Goal: Answer question/provide support

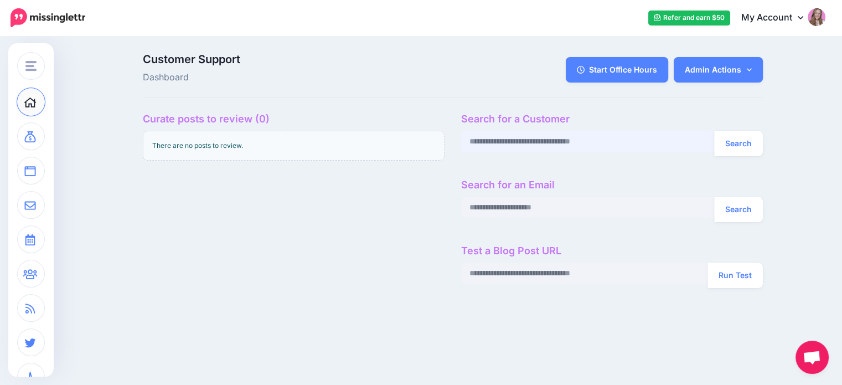
click at [508, 139] on input "text" at bounding box center [588, 142] width 254 height 22
paste input "**********"
type input "**********"
click at [749, 143] on button "Search" at bounding box center [738, 143] width 49 height 25
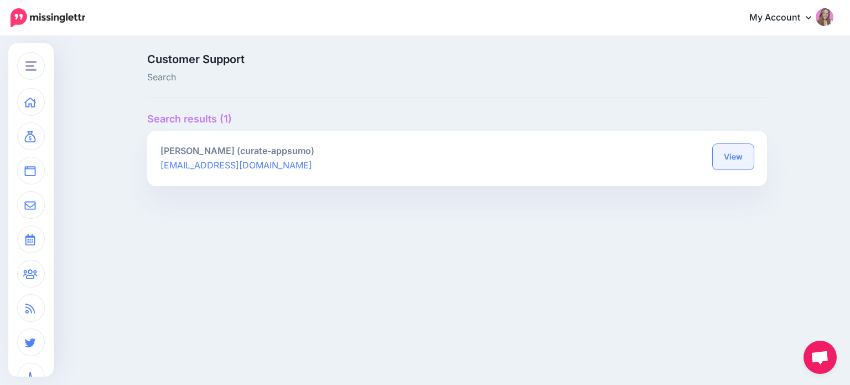
click at [736, 165] on link "View" at bounding box center [733, 156] width 41 height 25
click at [722, 151] on link "View" at bounding box center [733, 156] width 41 height 25
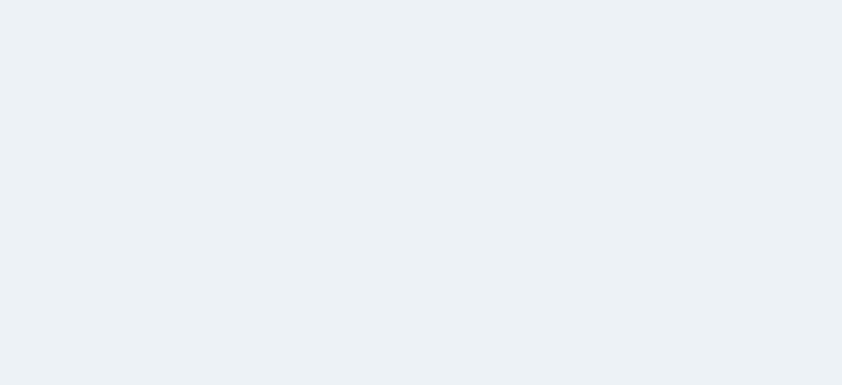
click at [750, 159] on div at bounding box center [661, 160] width 275 height 14
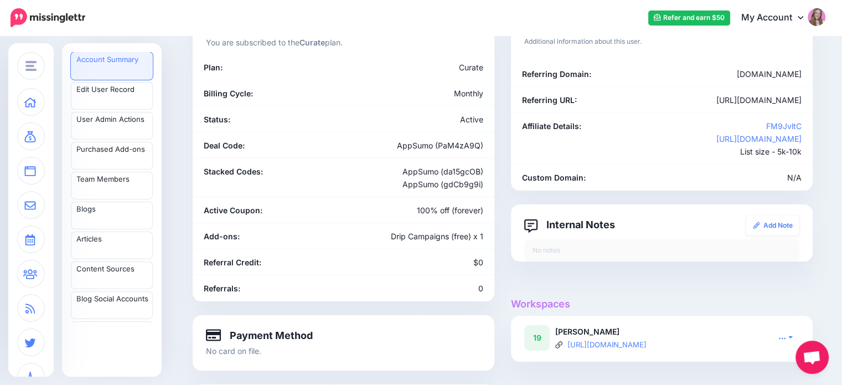
scroll to position [111, 0]
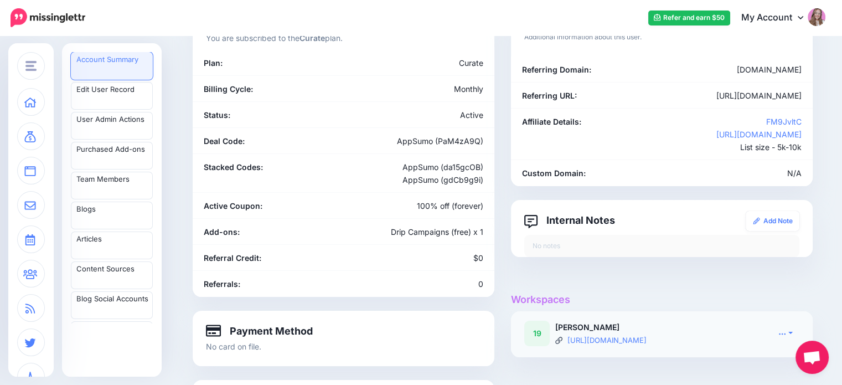
drag, startPoint x: 783, startPoint y: 330, endPoint x: 777, endPoint y: 324, distance: 8.6
click at [783, 330] on icon at bounding box center [782, 333] width 8 height 8
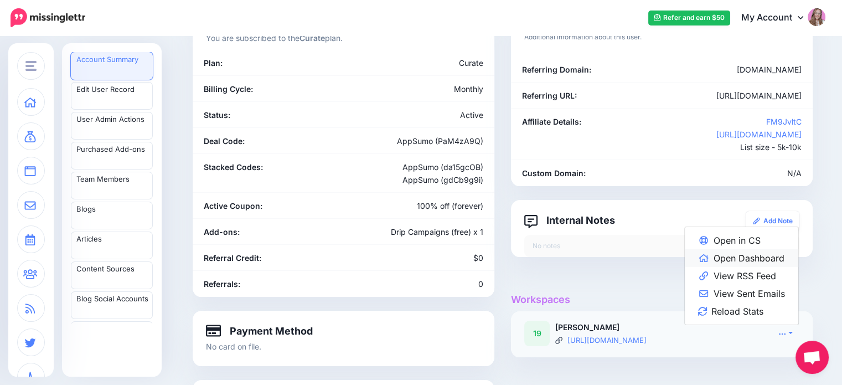
click at [750, 257] on link "Open Dashboard" at bounding box center [741, 258] width 113 height 18
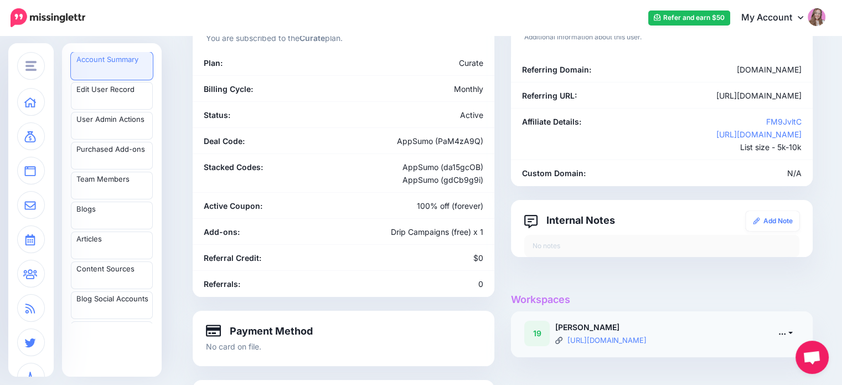
click at [786, 328] on link at bounding box center [786, 333] width 28 height 16
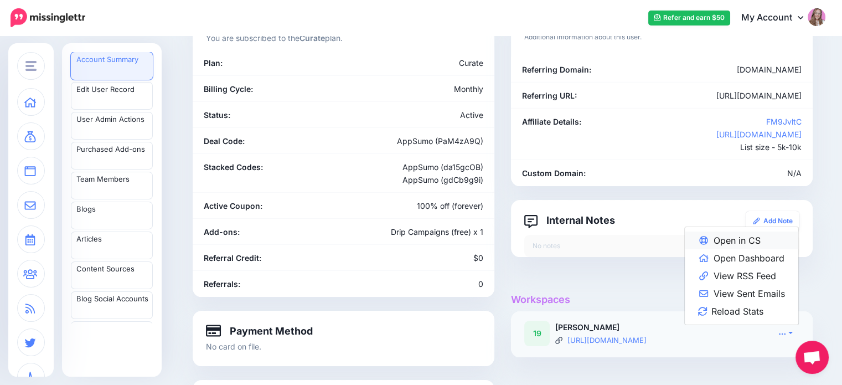
click at [739, 243] on link "Open in CS" at bounding box center [741, 240] width 113 height 18
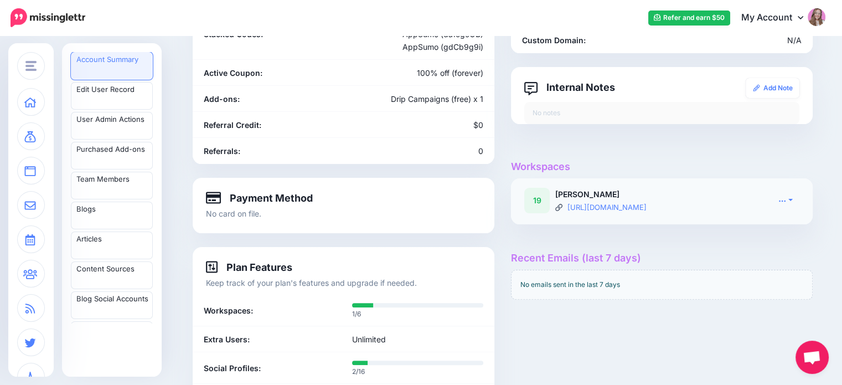
scroll to position [277, 0]
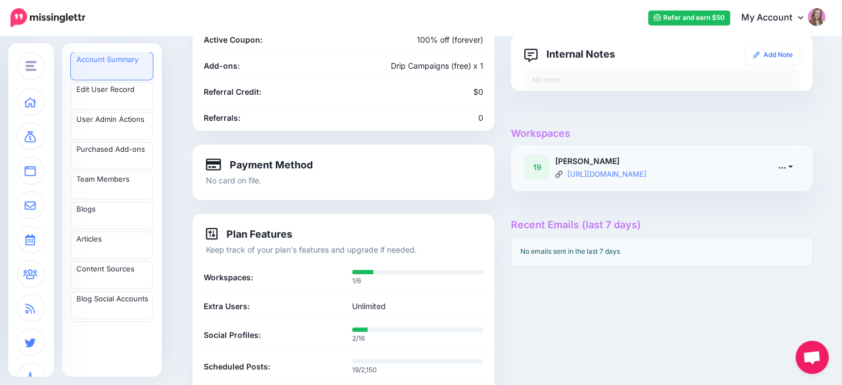
click at [791, 164] on link at bounding box center [786, 167] width 28 height 16
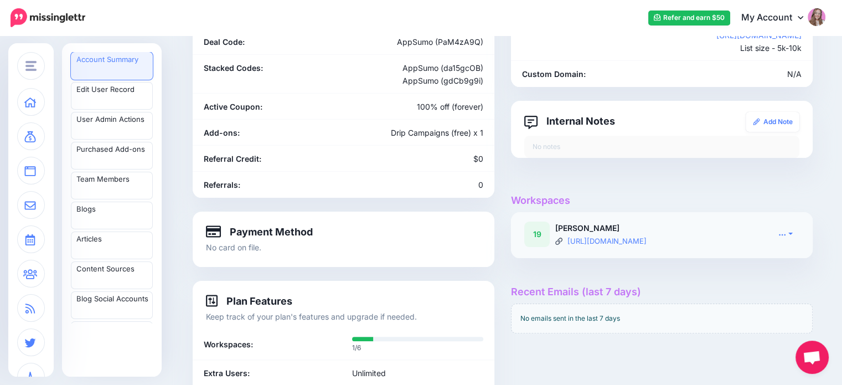
scroll to position [221, 0]
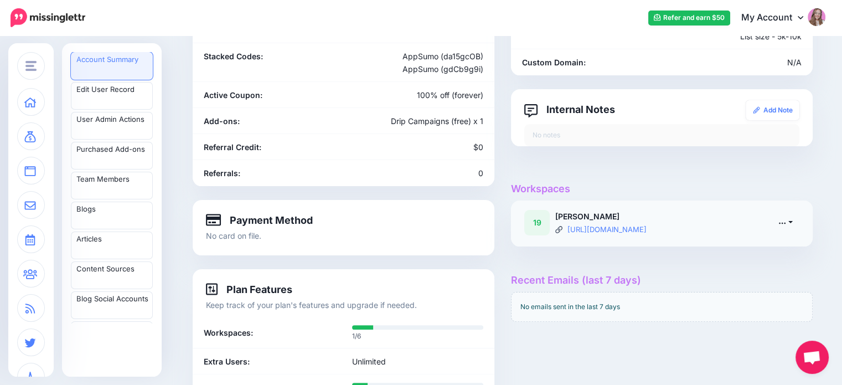
click at [792, 221] on link at bounding box center [786, 222] width 28 height 16
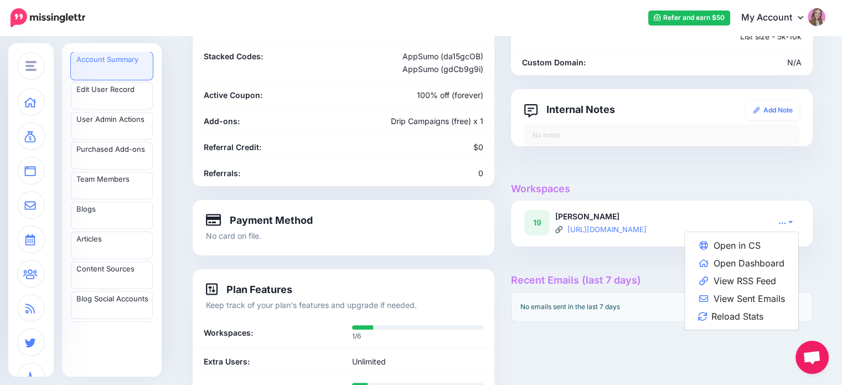
click at [705, 158] on div at bounding box center [662, 162] width 302 height 14
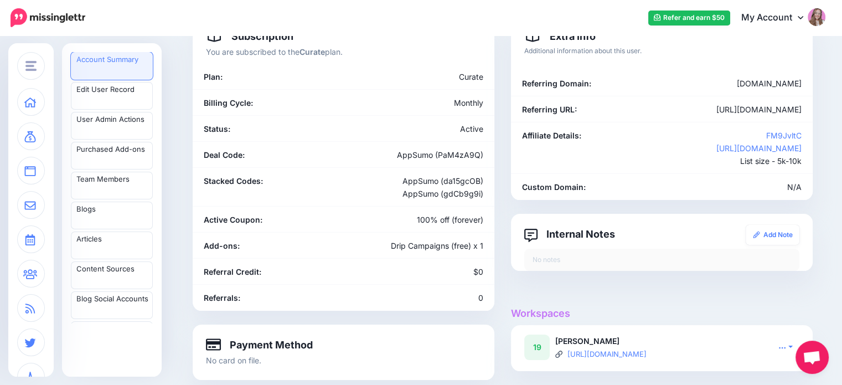
scroll to position [0, 0]
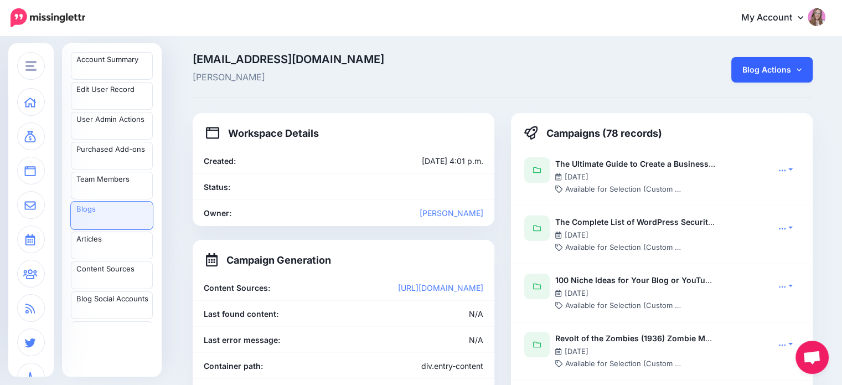
click at [797, 68] on link "Blog Actions" at bounding box center [771, 69] width 81 height 25
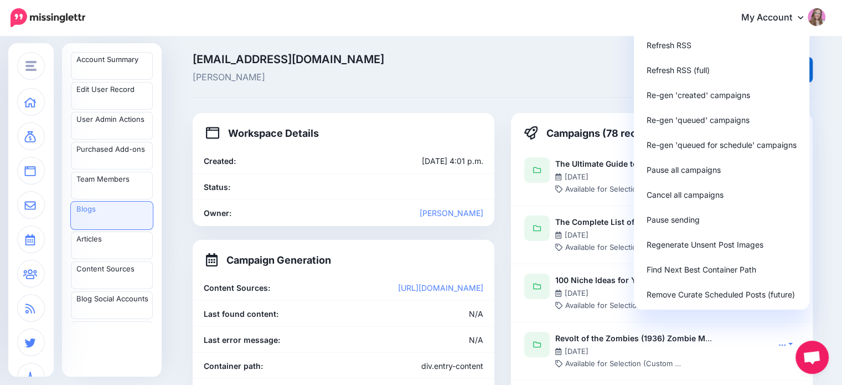
scroll to position [55, 0]
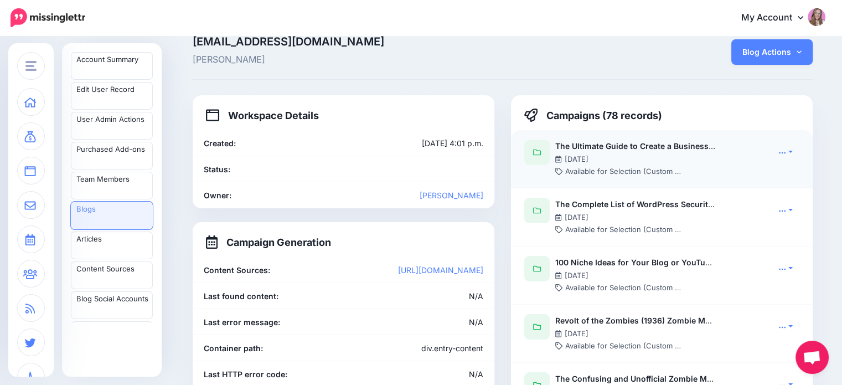
scroll to position [0, 0]
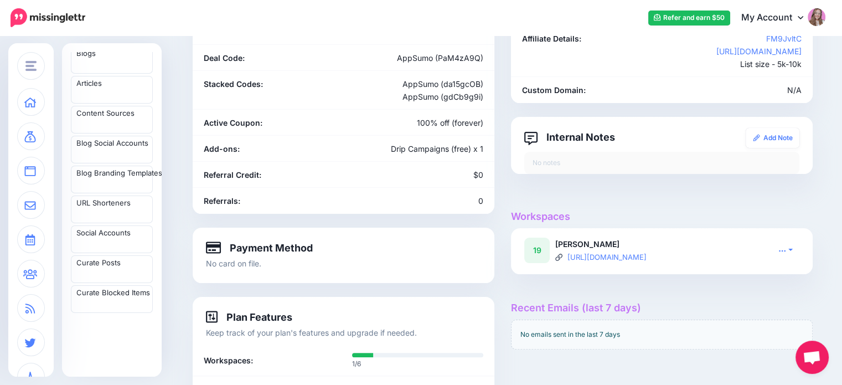
scroll to position [221, 0]
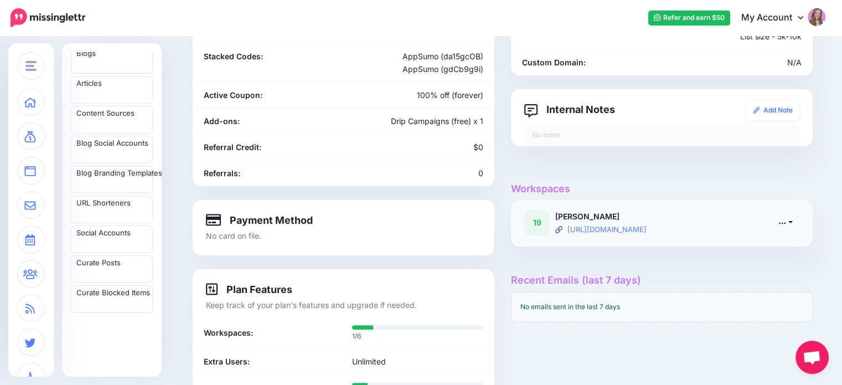
click at [799, 224] on link at bounding box center [786, 222] width 28 height 16
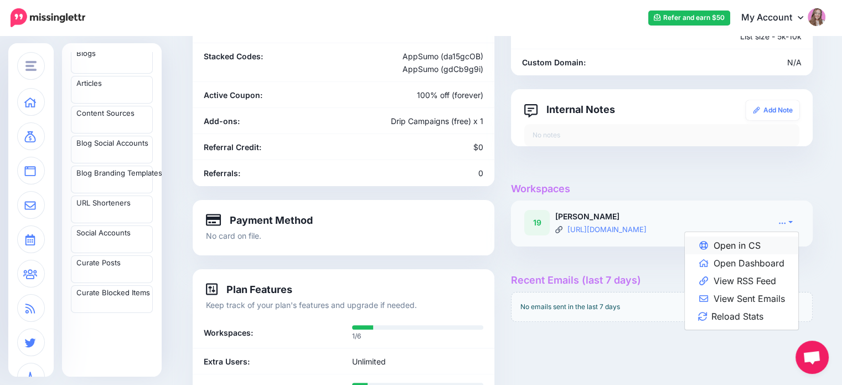
click at [770, 242] on link "Open in CS" at bounding box center [741, 245] width 113 height 18
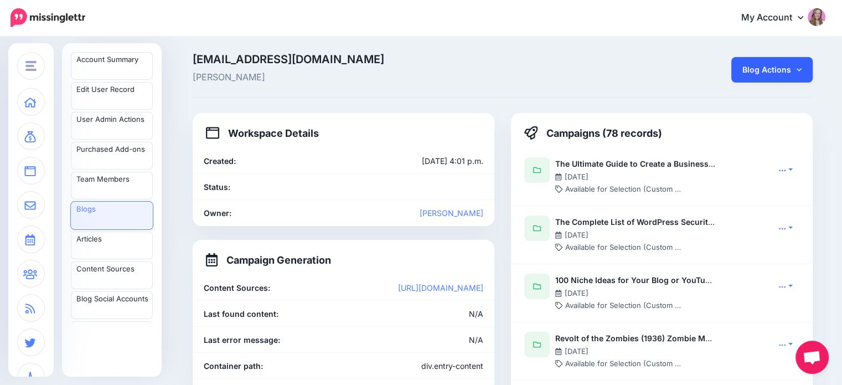
click at [788, 65] on link "Blog Actions" at bounding box center [771, 69] width 81 height 25
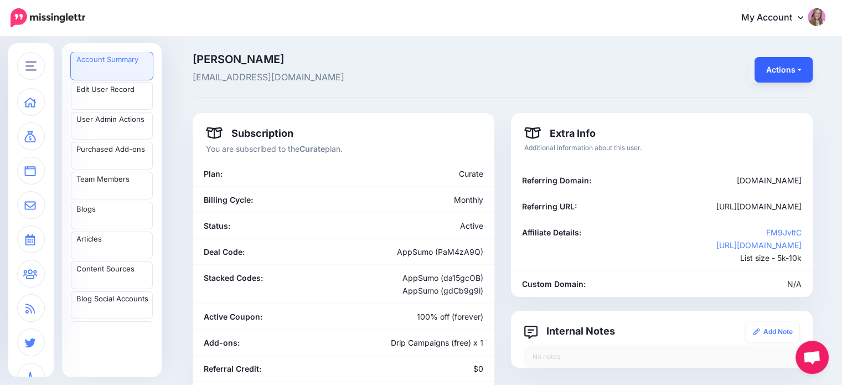
click at [810, 72] on button "Actions" at bounding box center [784, 69] width 58 height 25
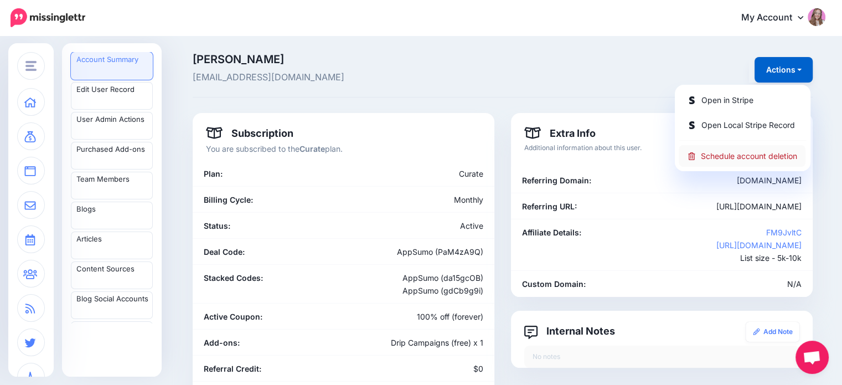
click at [757, 155] on link "Schedule account deletion" at bounding box center [742, 156] width 127 height 22
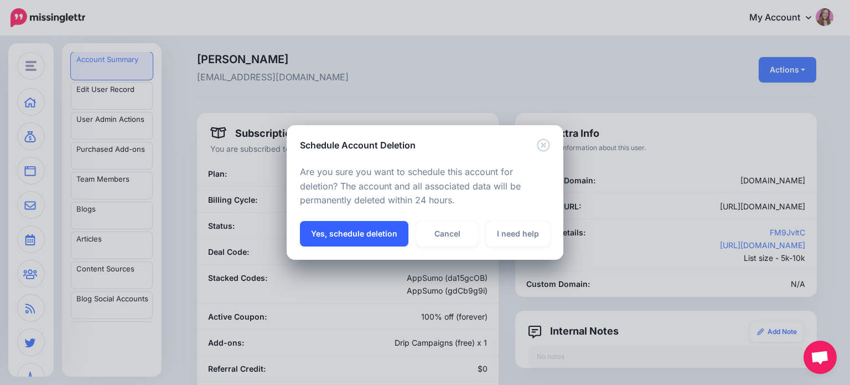
click at [350, 234] on button "Yes, schedule deletion" at bounding box center [354, 233] width 109 height 25
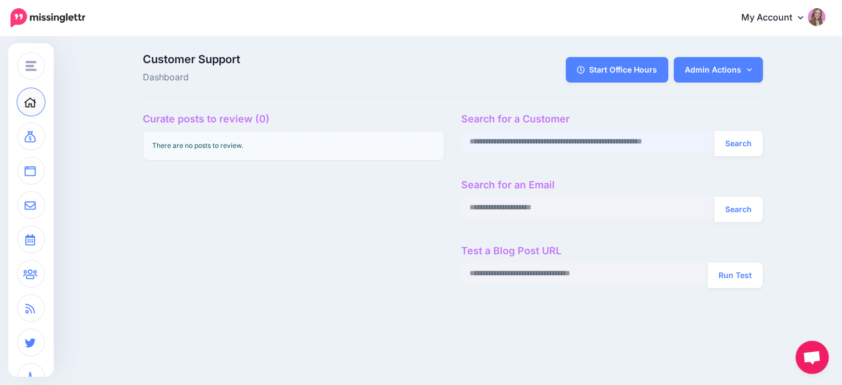
click at [533, 136] on input "text" at bounding box center [588, 142] width 254 height 22
paste input "**********"
type input "**********"
click at [753, 144] on button "Search" at bounding box center [738, 143] width 49 height 25
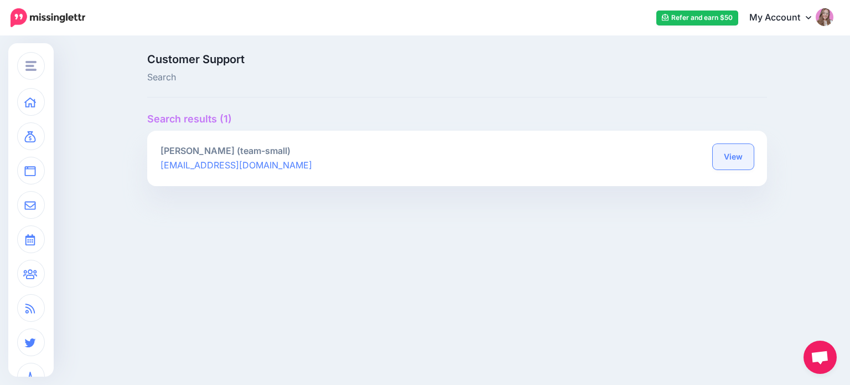
click at [730, 161] on link "View" at bounding box center [733, 156] width 41 height 25
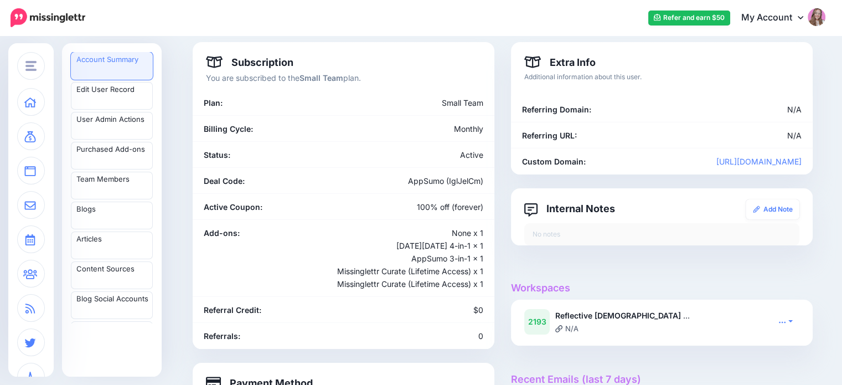
scroll to position [221, 0]
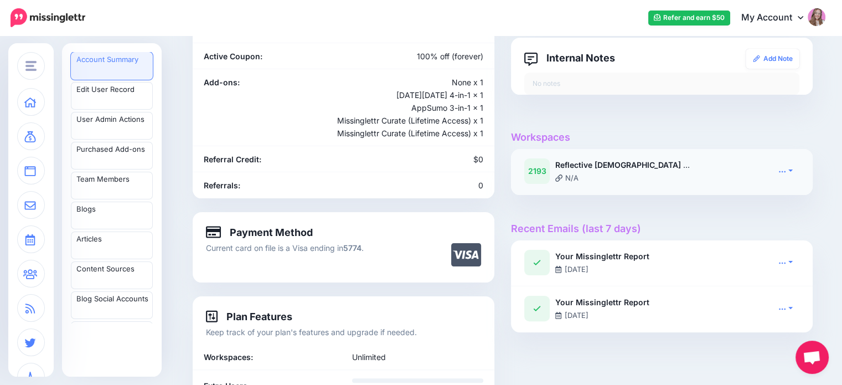
click at [799, 177] on link at bounding box center [786, 171] width 28 height 16
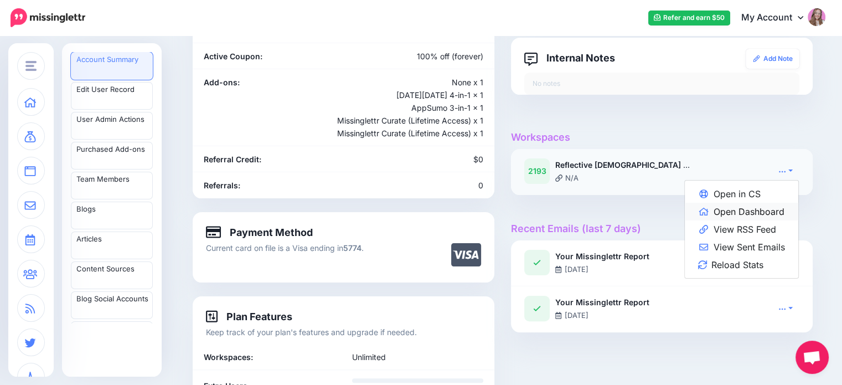
click at [765, 215] on link "Open Dashboard" at bounding box center [741, 212] width 113 height 18
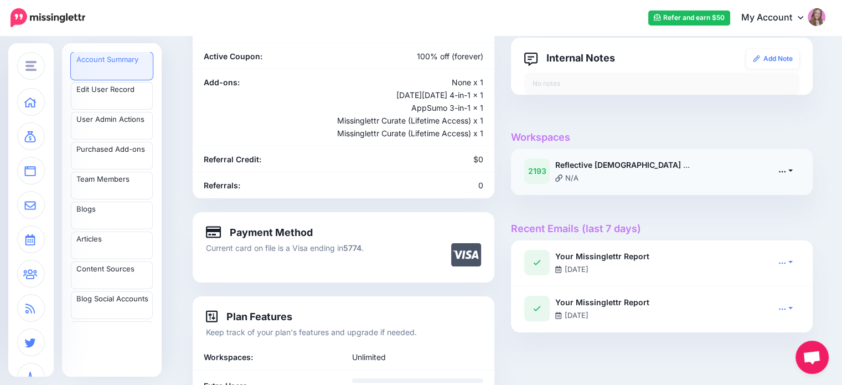
click at [778, 163] on link at bounding box center [786, 171] width 28 height 16
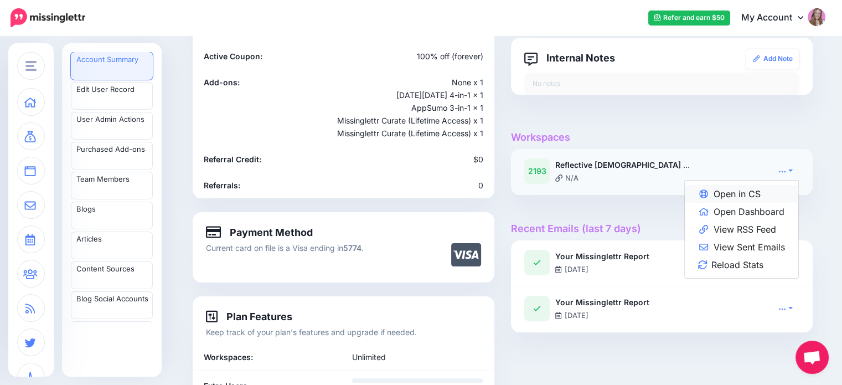
click at [778, 190] on link "Open in CS" at bounding box center [741, 194] width 113 height 18
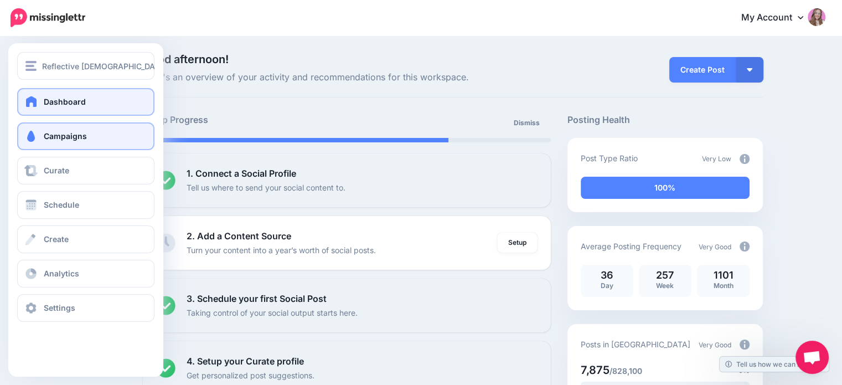
click at [33, 137] on span at bounding box center [31, 136] width 14 height 11
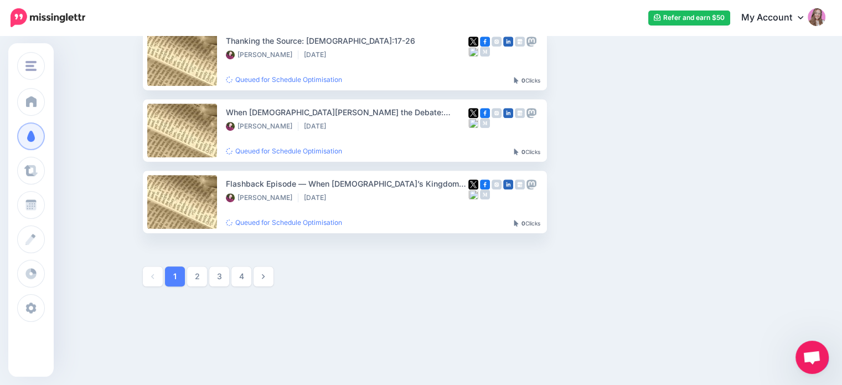
scroll to position [631, 0]
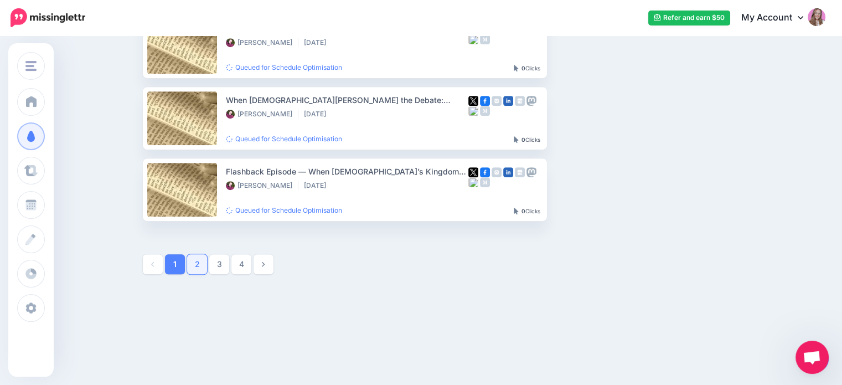
click at [203, 264] on link "2" at bounding box center [197, 264] width 20 height 20
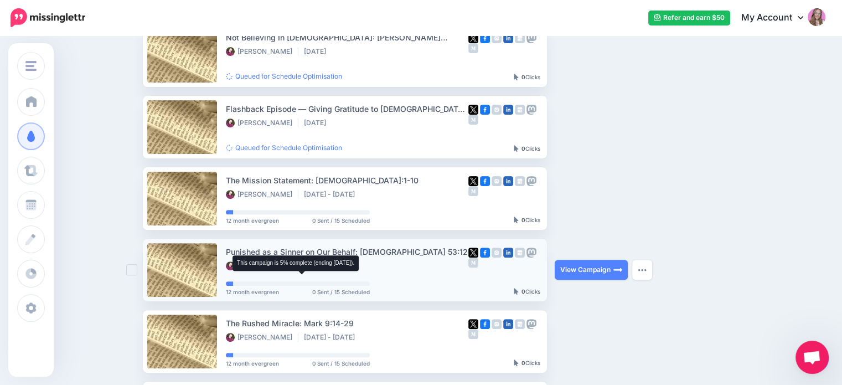
scroll to position [277, 0]
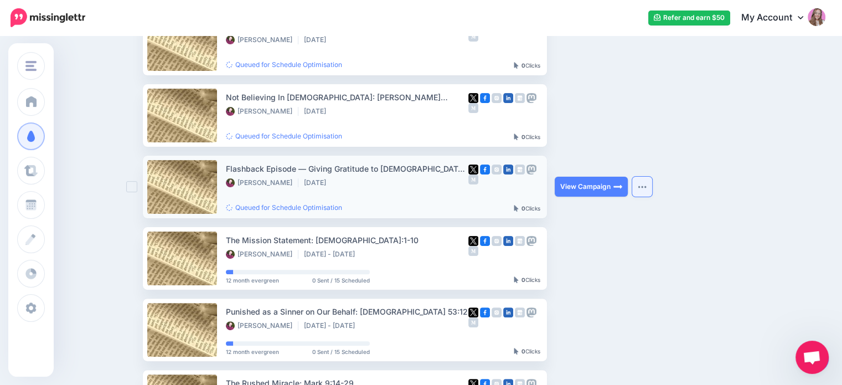
click at [647, 180] on button "button" at bounding box center [642, 187] width 20 height 20
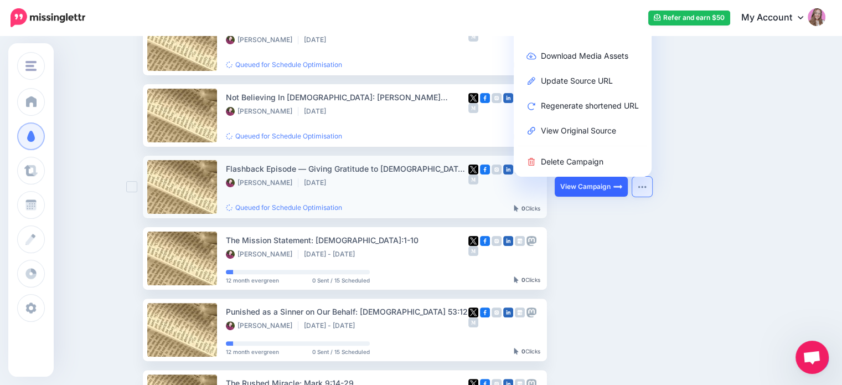
scroll to position [221, 0]
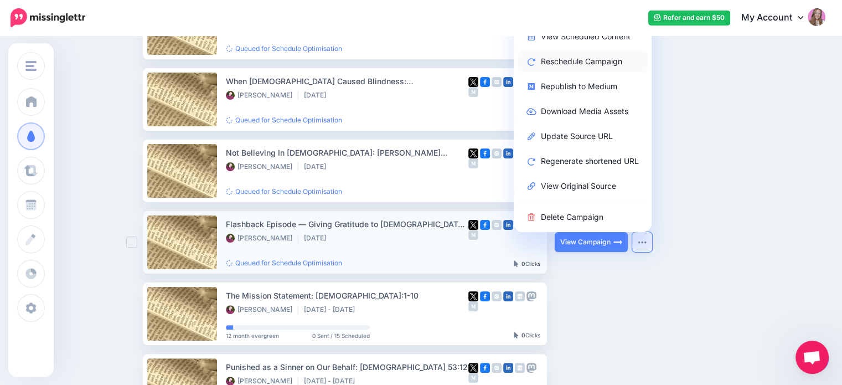
click at [569, 65] on link "Reschedule Campaign" at bounding box center [582, 61] width 129 height 22
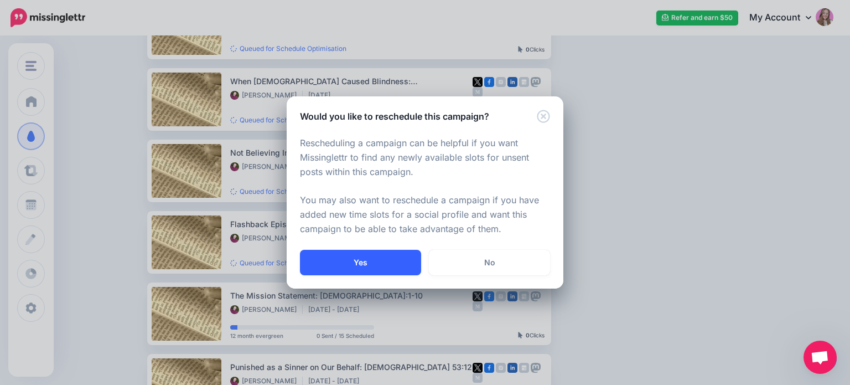
click at [360, 267] on button "Yes" at bounding box center [360, 262] width 121 height 25
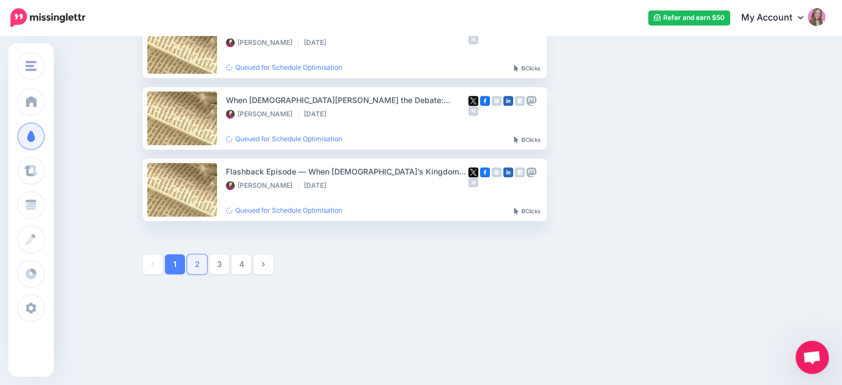
click at [206, 264] on link "2" at bounding box center [197, 264] width 20 height 20
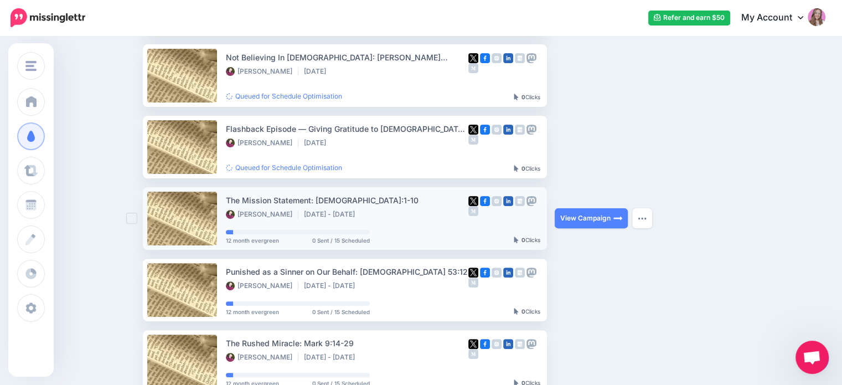
scroll to position [261, 0]
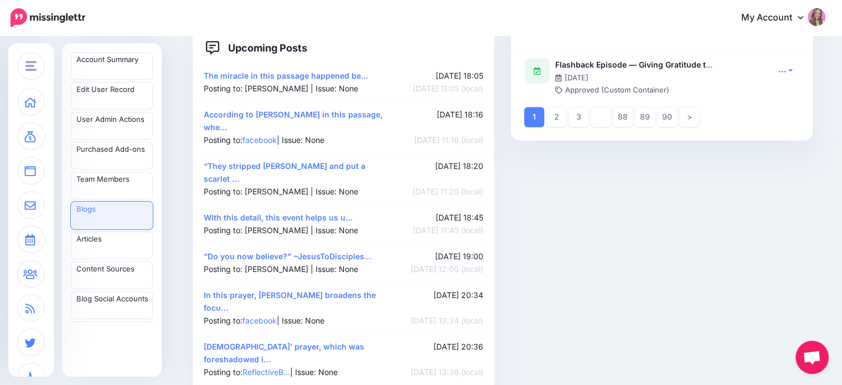
scroll to position [1495, 0]
click at [562, 113] on link "2" at bounding box center [556, 116] width 20 height 20
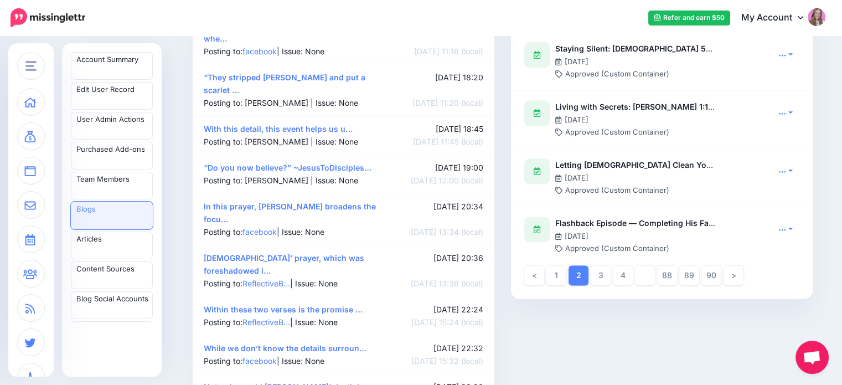
scroll to position [1384, 0]
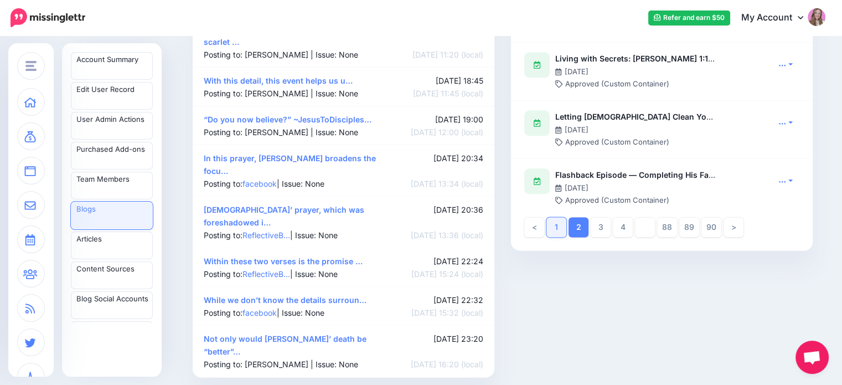
click at [559, 232] on link "1" at bounding box center [556, 227] width 20 height 20
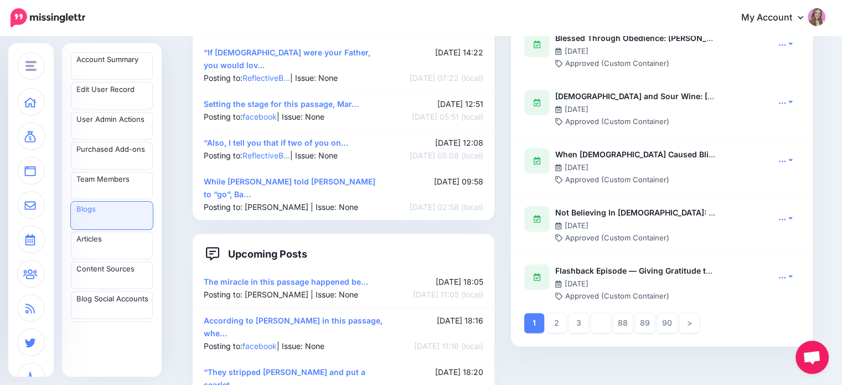
scroll to position [1439, 0]
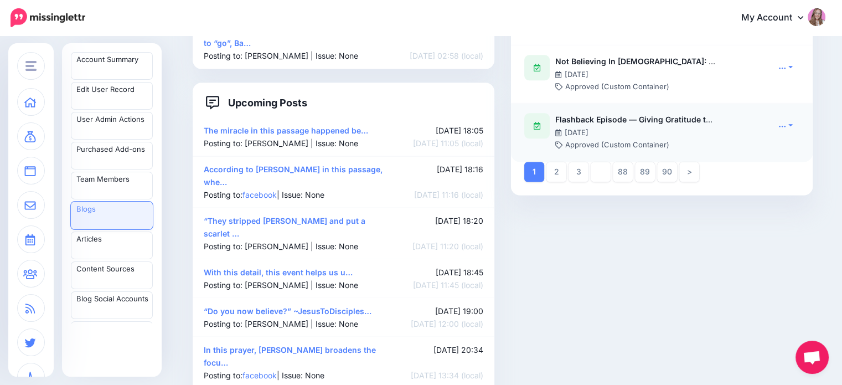
click at [623, 119] on b "Flashback Episode — Giving Gratitude to [DEMOGRAPHIC_DATA]: Luke 17:11-19" at bounding box center [704, 119] width 298 height 9
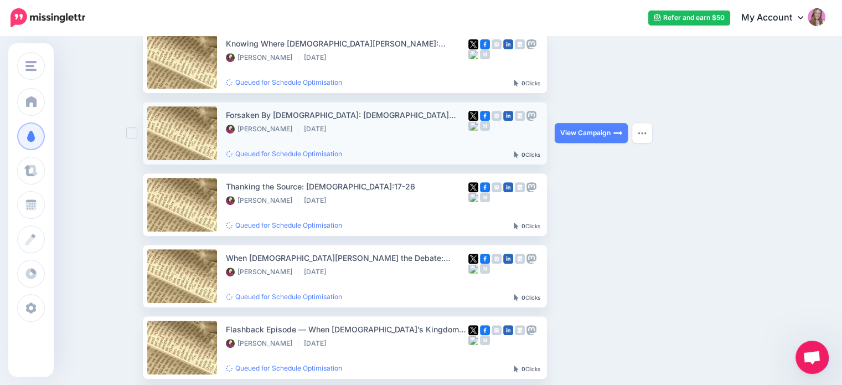
scroll to position [631, 0]
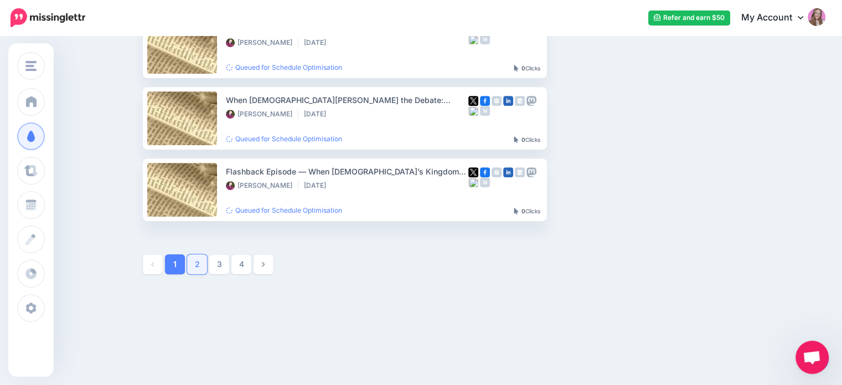
click at [203, 263] on link "2" at bounding box center [197, 264] width 20 height 20
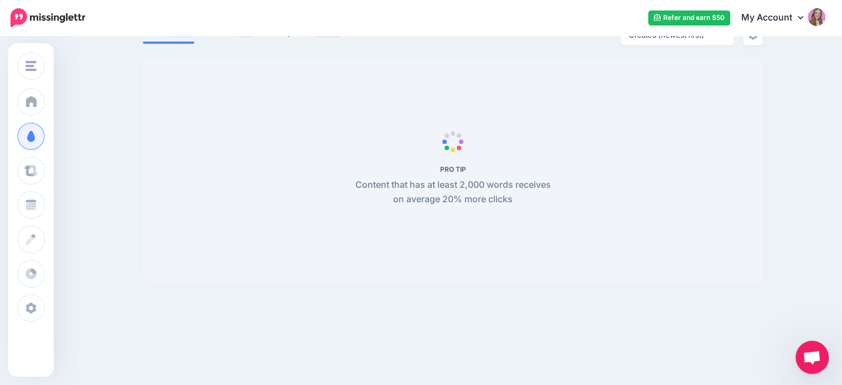
scroll to position [0, 0]
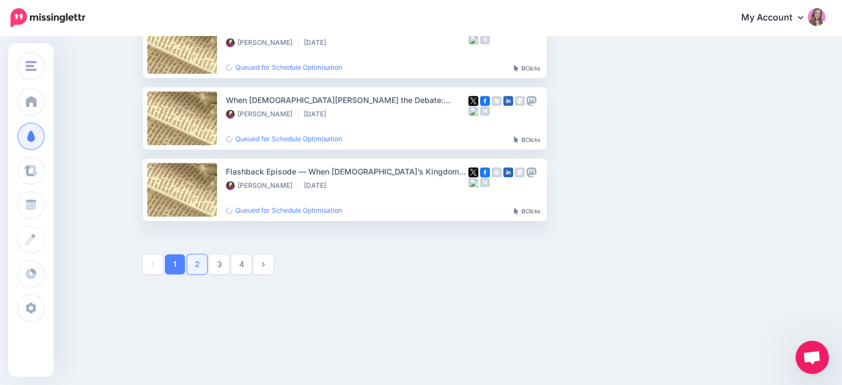
click at [197, 259] on link "2" at bounding box center [197, 264] width 20 height 20
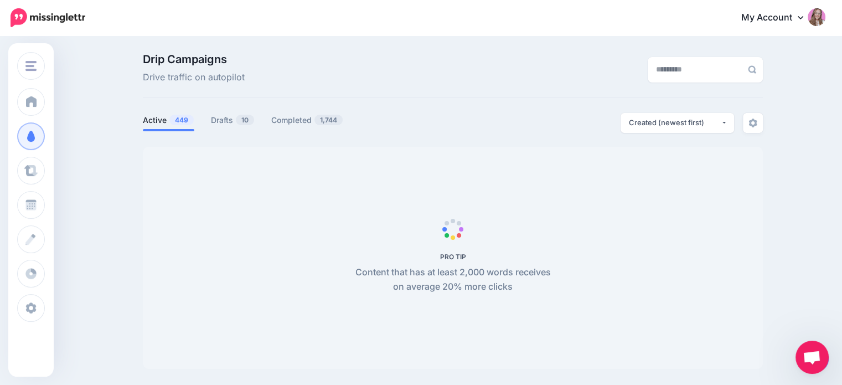
click at [173, 119] on span "449" at bounding box center [181, 120] width 24 height 11
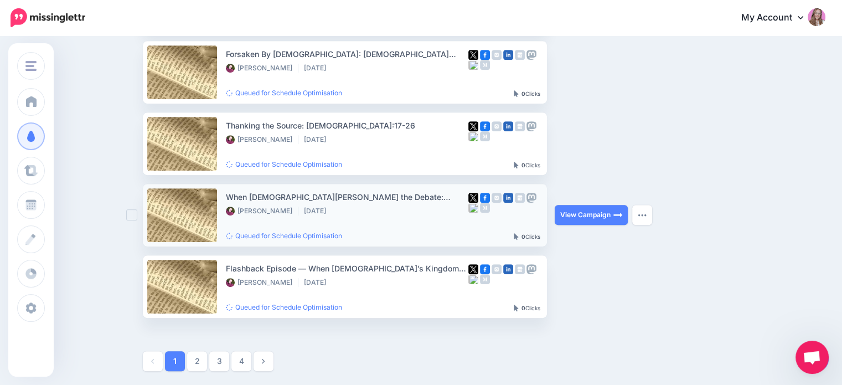
scroll to position [554, 0]
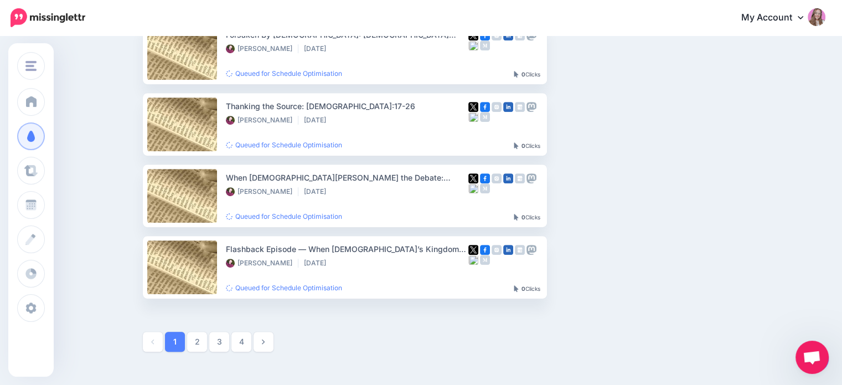
click at [206, 347] on link "2" at bounding box center [197, 342] width 20 height 20
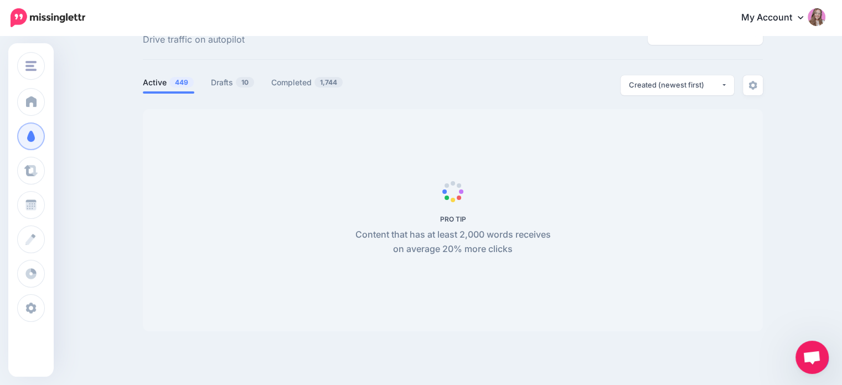
scroll to position [0, 0]
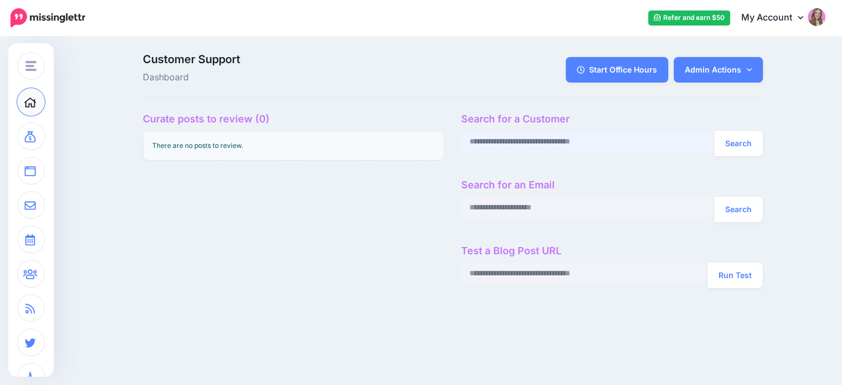
paste input "**********"
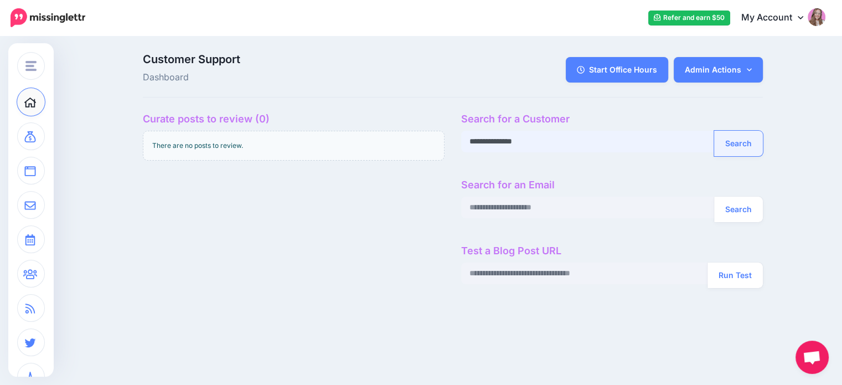
type input "**********"
click at [733, 135] on button "Search" at bounding box center [738, 143] width 49 height 25
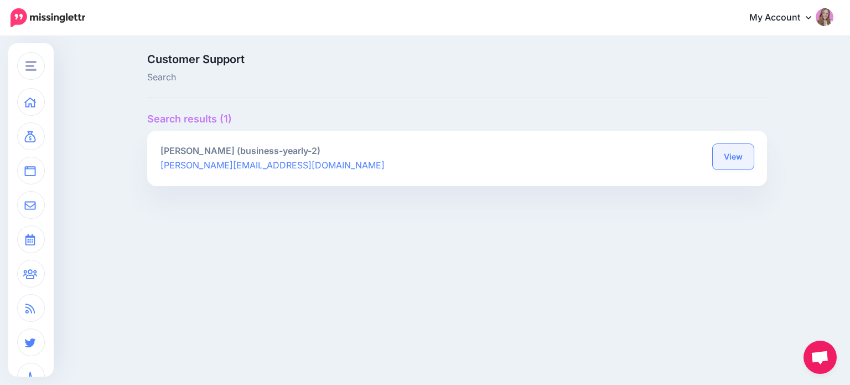
drag, startPoint x: 742, startPoint y: 155, endPoint x: 737, endPoint y: 152, distance: 6.0
click at [742, 155] on link "View" at bounding box center [733, 156] width 41 height 25
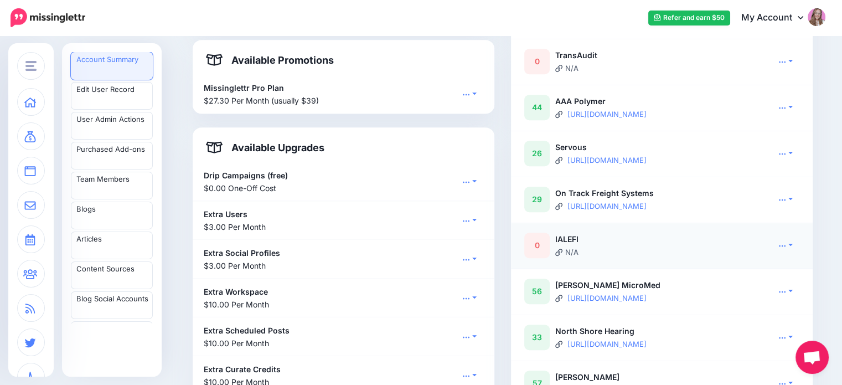
scroll to position [609, 0]
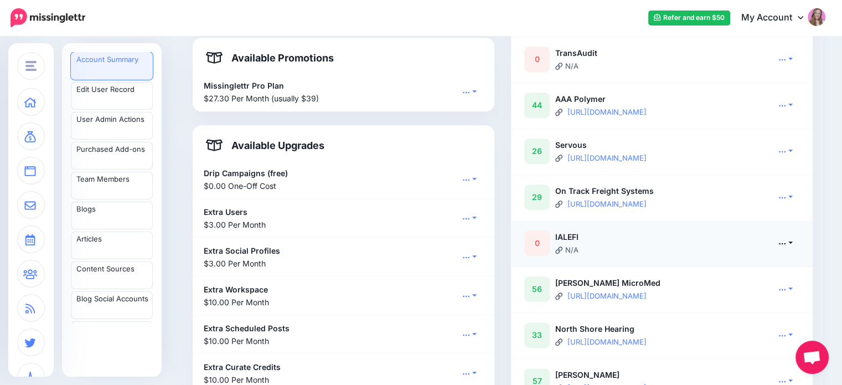
click at [784, 250] on link at bounding box center [786, 243] width 28 height 16
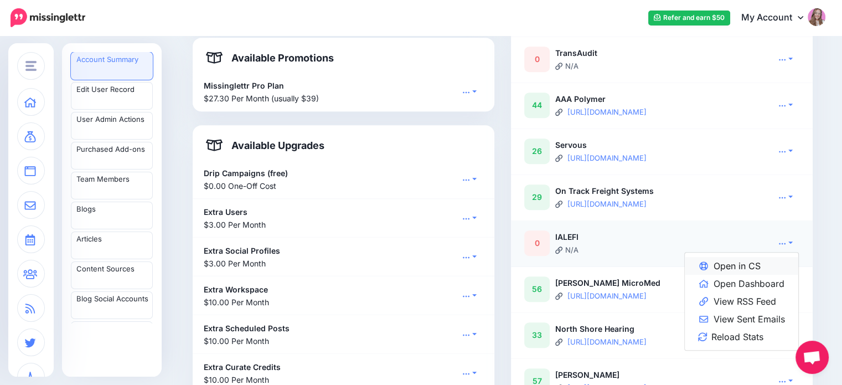
click at [766, 267] on link "Open in CS" at bounding box center [741, 266] width 113 height 18
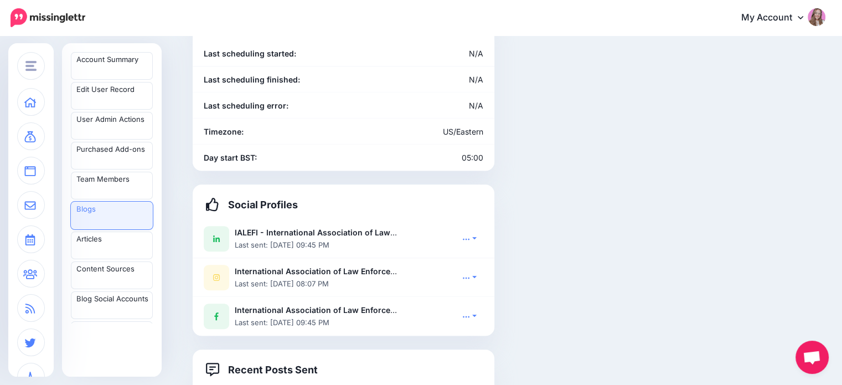
scroll to position [720, 0]
